Goal: Find specific page/section: Find specific page/section

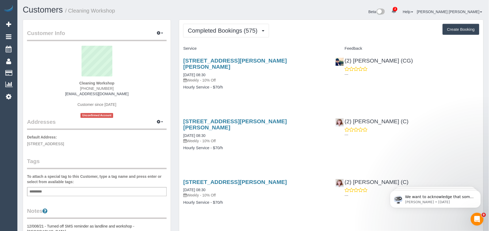
click at [239, 33] on span "Completed Bookings (575)" at bounding box center [224, 30] width 72 height 7
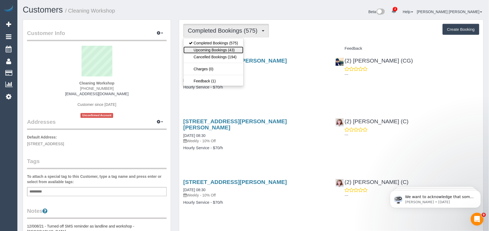
click at [215, 51] on link "Upcoming Bookings (43)" at bounding box center [214, 50] width 60 height 7
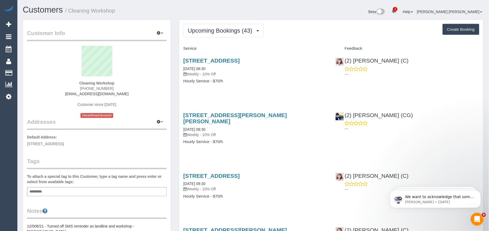
click at [241, 83] on h4 "Hourly Service - $70/h" at bounding box center [255, 81] width 144 height 5
click at [262, 145] on div "[STREET_ADDRESS][PERSON_NAME][PERSON_NAME] [DATE] 08:30 Weekly - 10% Off Hourly…" at bounding box center [255, 131] width 152 height 47
click at [268, 141] on div "[STREET_ADDRESS][PERSON_NAME][PERSON_NAME] [DATE] 08:30 Weekly - 10% Off Hourly…" at bounding box center [255, 131] width 152 height 47
click at [270, 141] on div "[STREET_ADDRESS][PERSON_NAME][PERSON_NAME] [DATE] 08:30 Weekly - 10% Off Hourly…" at bounding box center [255, 131] width 152 height 47
drag, startPoint x: 264, startPoint y: 134, endPoint x: 268, endPoint y: 129, distance: 6.4
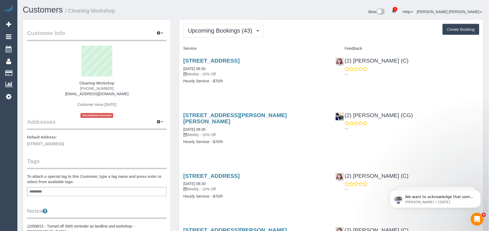
click at [264, 140] on h4 "Hourly Service - $70/h" at bounding box center [255, 142] width 144 height 5
drag, startPoint x: 296, startPoint y: 116, endPoint x: 184, endPoint y: 116, distance: 112.4
click at [184, 116] on h3 "[STREET_ADDRESS][PERSON_NAME][PERSON_NAME]" at bounding box center [255, 118] width 144 height 12
copy link "[STREET_ADDRESS][PERSON_NAME][PERSON_NAME]"
